Goal: Navigation & Orientation: Understand site structure

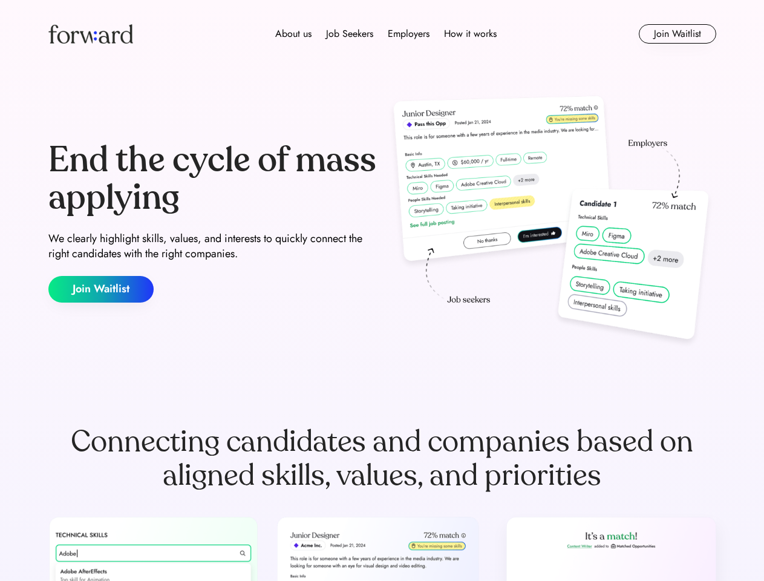
click at [382, 290] on div "End the cycle of mass applying We clearly highlight skills, values, and interes…" at bounding box center [382, 222] width 668 height 260
click at [382, 34] on div "About us Job Seekers Employers How it works" at bounding box center [386, 34] width 477 height 15
click at [91, 34] on img at bounding box center [90, 33] width 85 height 19
click at [386, 34] on div "About us Job Seekers Employers How it works" at bounding box center [386, 34] width 477 height 15
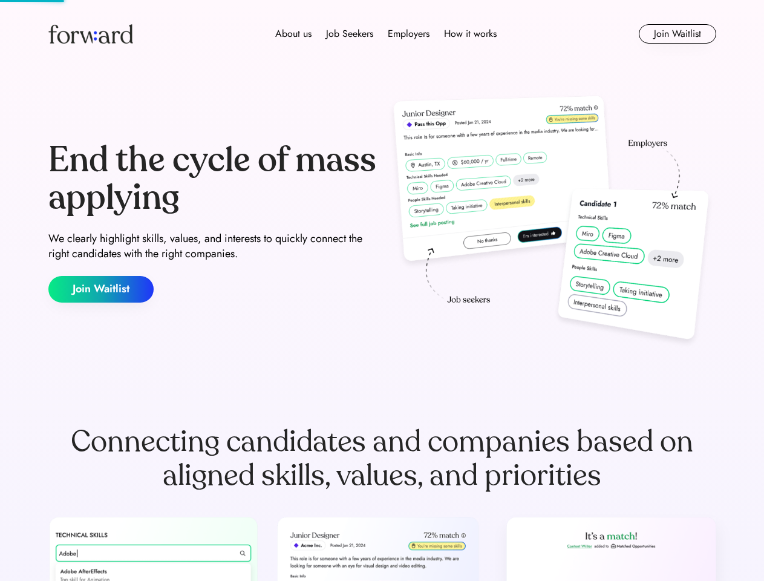
click at [294, 34] on div "About us" at bounding box center [293, 34] width 36 height 15
click at [350, 34] on div "Job Seekers" at bounding box center [349, 34] width 47 height 15
click at [409, 34] on div "Employers" at bounding box center [409, 34] width 42 height 15
click at [470, 34] on div "How it works" at bounding box center [470, 34] width 53 height 15
click at [677, 34] on button "Join Waitlist" at bounding box center [677, 33] width 77 height 19
